Goal: Task Accomplishment & Management: Use online tool/utility

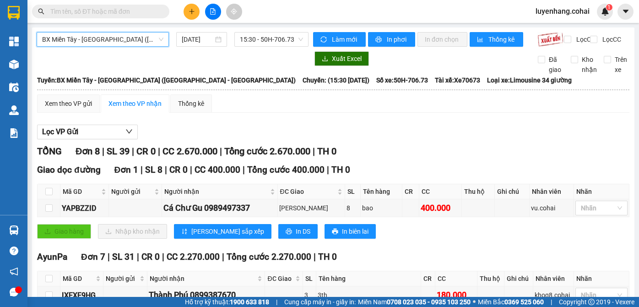
drag, startPoint x: 0, startPoint y: 0, endPoint x: 112, endPoint y: 80, distance: 137.5
click at [117, 39] on span "BX Miền Tây - [GEOGRAPHIC_DATA] ([GEOGRAPHIC_DATA] - [GEOGRAPHIC_DATA])" at bounding box center [102, 39] width 121 height 14
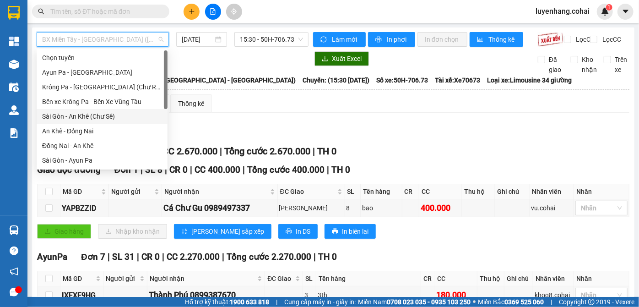
click at [106, 113] on div "Sài Gòn - An Khê (Chư Sê)" at bounding box center [102, 116] width 120 height 10
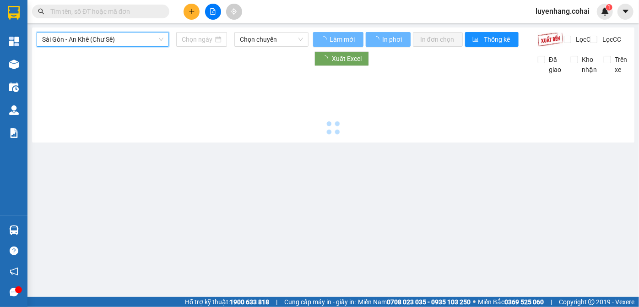
type input "[DATE]"
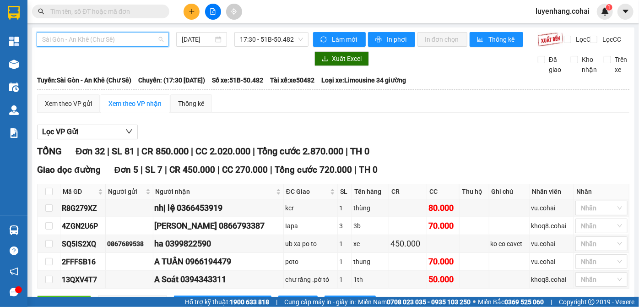
click at [122, 36] on span "Sài Gòn - An Khê (Chư Sê)" at bounding box center [102, 39] width 121 height 14
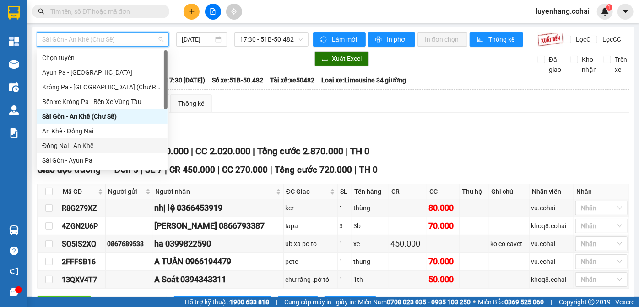
click at [109, 144] on div "Đồng Nai - An Khê" at bounding box center [102, 146] width 120 height 10
type input "[DATE]"
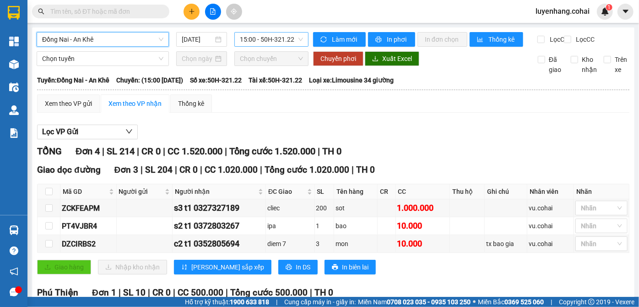
click at [281, 40] on span "15:00 - 50H-321.22" at bounding box center [271, 39] width 63 height 14
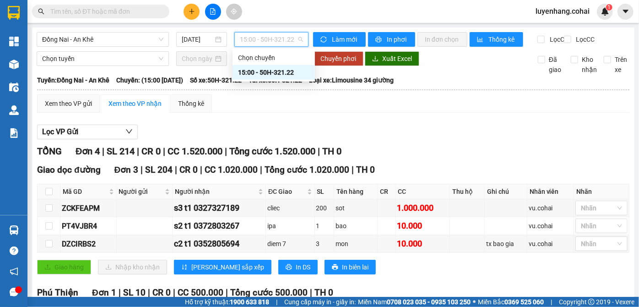
click at [281, 40] on span "15:00 - 50H-321.22" at bounding box center [271, 39] width 63 height 14
click at [127, 37] on span "Đồng Nai - An Khê" at bounding box center [102, 39] width 121 height 14
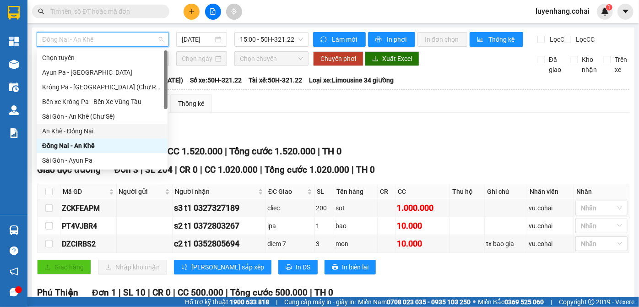
scroll to position [41, 0]
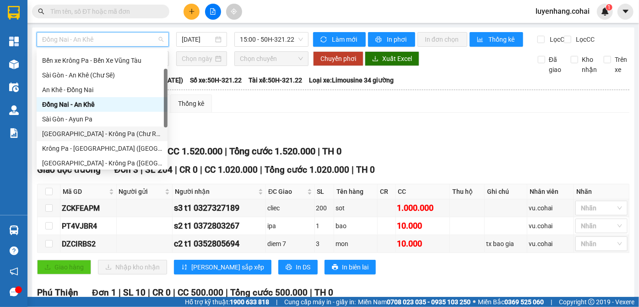
click at [110, 132] on div "[GEOGRAPHIC_DATA] - Krông Pa (Chư RCăm)" at bounding box center [102, 134] width 120 height 10
type input "[DATE]"
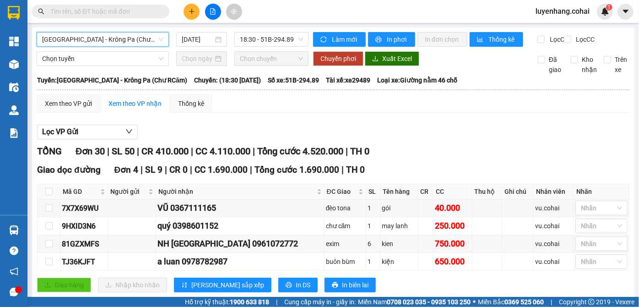
click at [134, 45] on span "[GEOGRAPHIC_DATA] - Krông Pa (Chư RCăm)" at bounding box center [102, 39] width 121 height 14
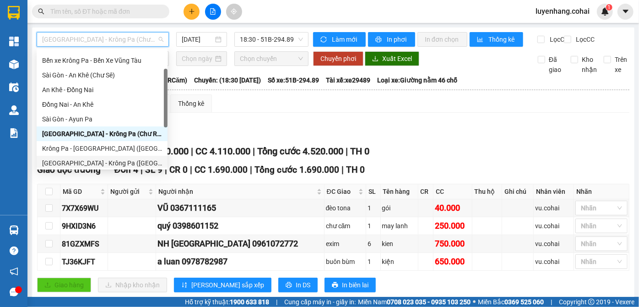
click at [100, 162] on div "[GEOGRAPHIC_DATA] - Krông Pa ([GEOGRAPHIC_DATA])" at bounding box center [102, 163] width 120 height 10
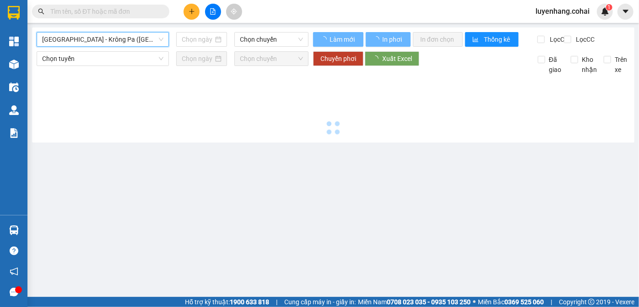
type input "[DATE]"
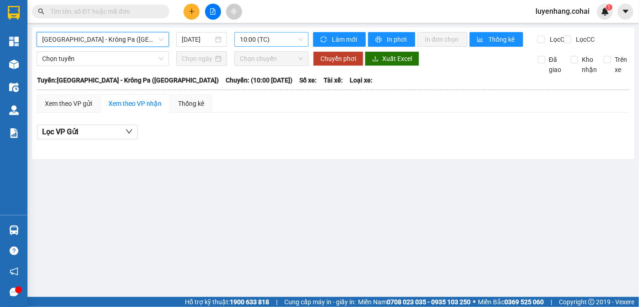
click at [289, 39] on span "10:00 (TC)" at bounding box center [271, 39] width 63 height 14
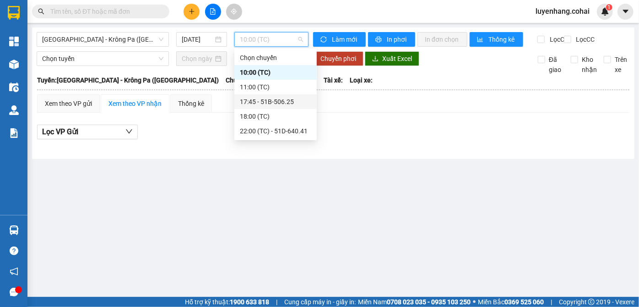
click at [292, 103] on div "17:45 - 51B-506.25" at bounding box center [275, 102] width 71 height 10
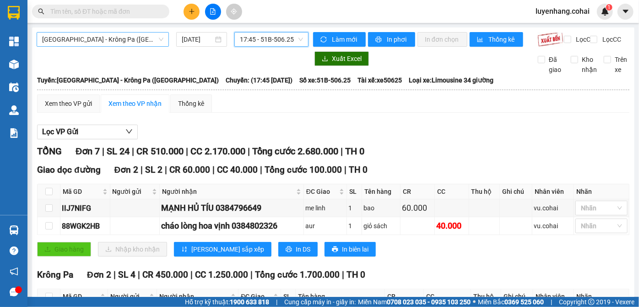
click at [136, 44] on span "[GEOGRAPHIC_DATA] - Krông Pa ([GEOGRAPHIC_DATA])" at bounding box center [102, 39] width 121 height 14
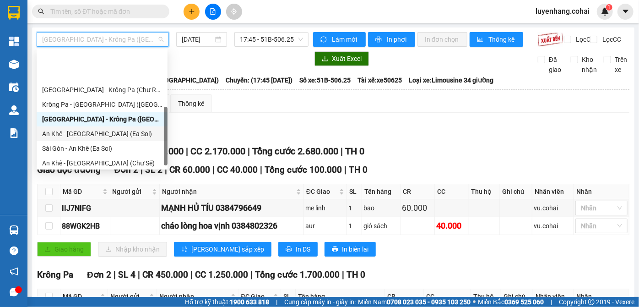
scroll to position [127, 0]
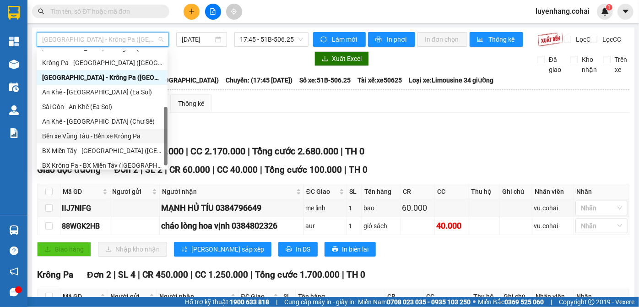
click at [104, 138] on div "Bến xe Vũng Tàu - Bến xe Krông Pa" at bounding box center [102, 136] width 120 height 10
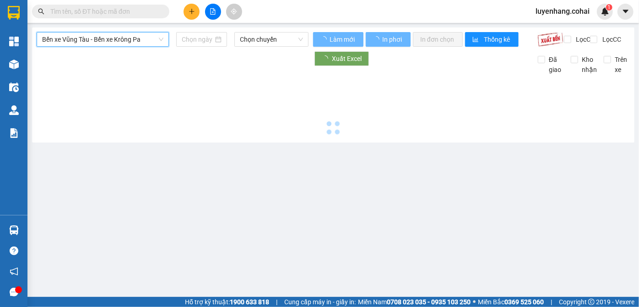
type input "[DATE]"
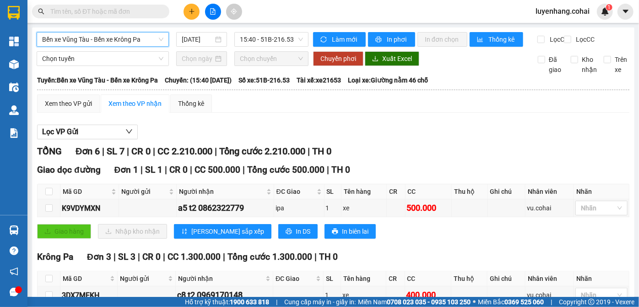
click at [118, 43] on span "Bến xe Vũng Tàu - Bến xe Krông Pa" at bounding box center [102, 39] width 121 height 14
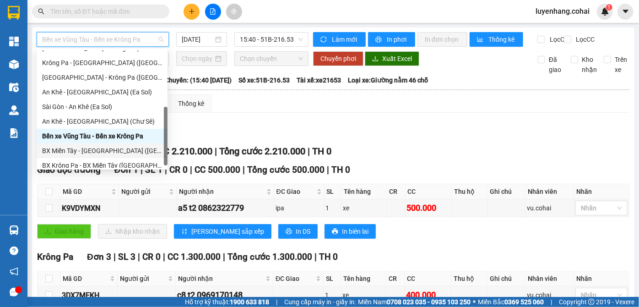
click at [118, 148] on div "BX Miền Tây - [GEOGRAPHIC_DATA] ([GEOGRAPHIC_DATA] - [GEOGRAPHIC_DATA])" at bounding box center [102, 151] width 120 height 10
type input "[DATE]"
